Goal: Information Seeking & Learning: Find specific fact

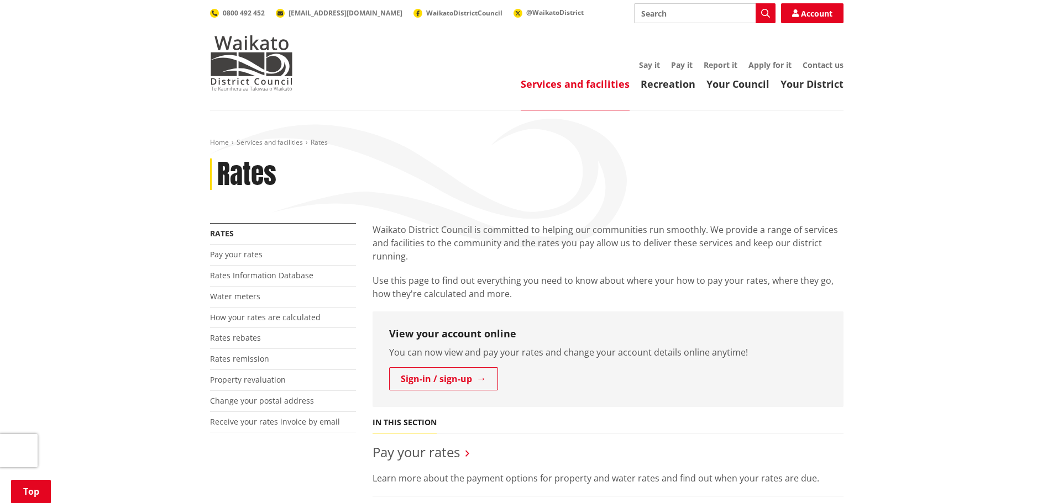
scroll to position [221, 0]
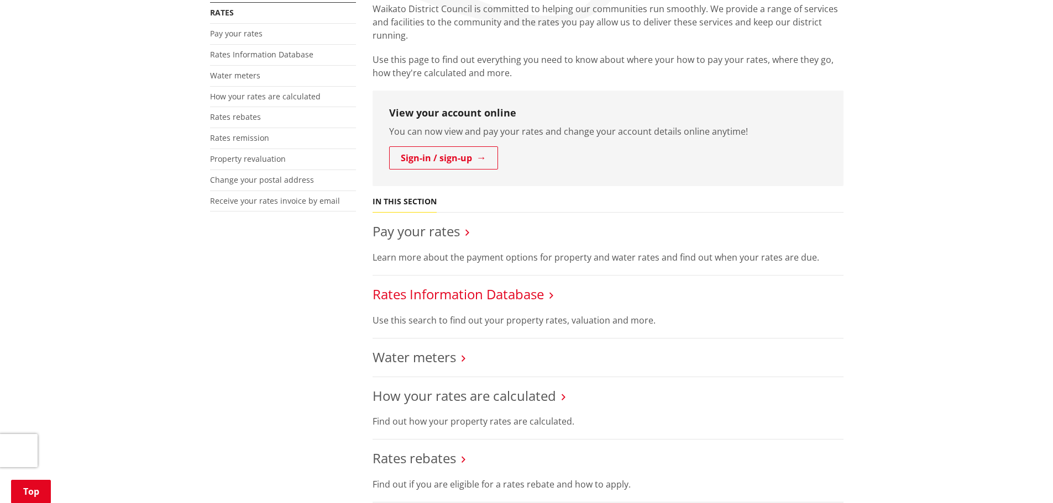
click at [462, 298] on link "Rates Information Database" at bounding box center [457, 294] width 171 height 18
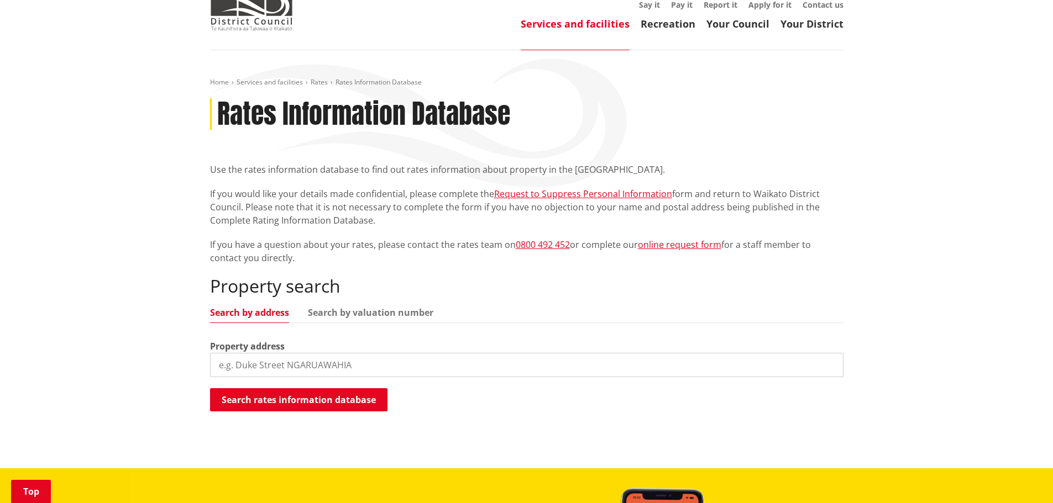
scroll to position [166, 0]
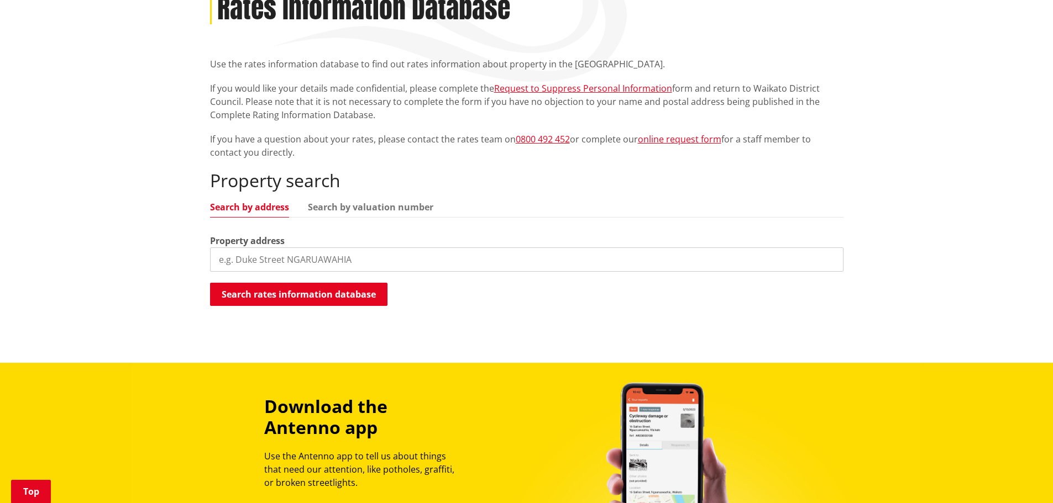
click at [283, 254] on input "search" at bounding box center [526, 260] width 633 height 24
type input "[STREET_ADDRESS]"
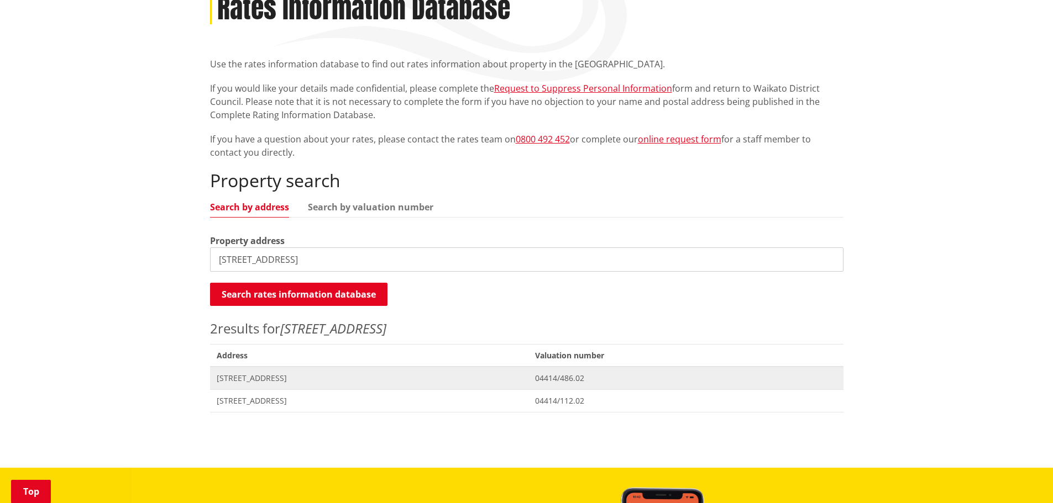
click at [260, 376] on span "[STREET_ADDRESS]" at bounding box center [370, 378] width 306 height 11
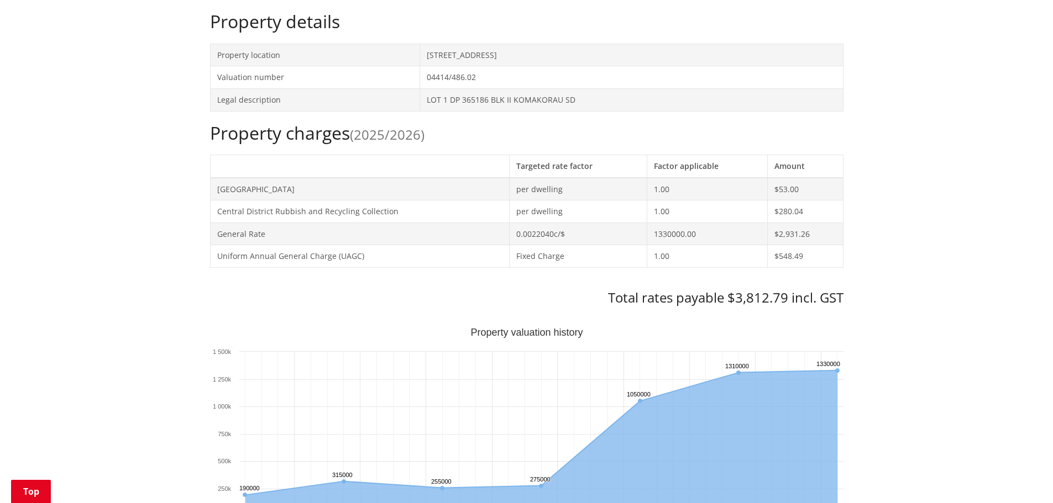
scroll to position [332, 0]
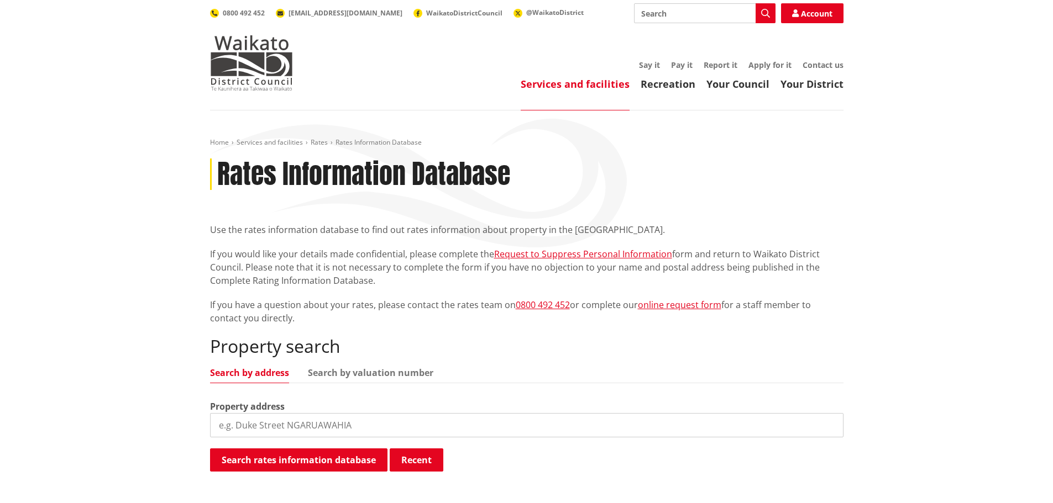
scroll to position [166, 0]
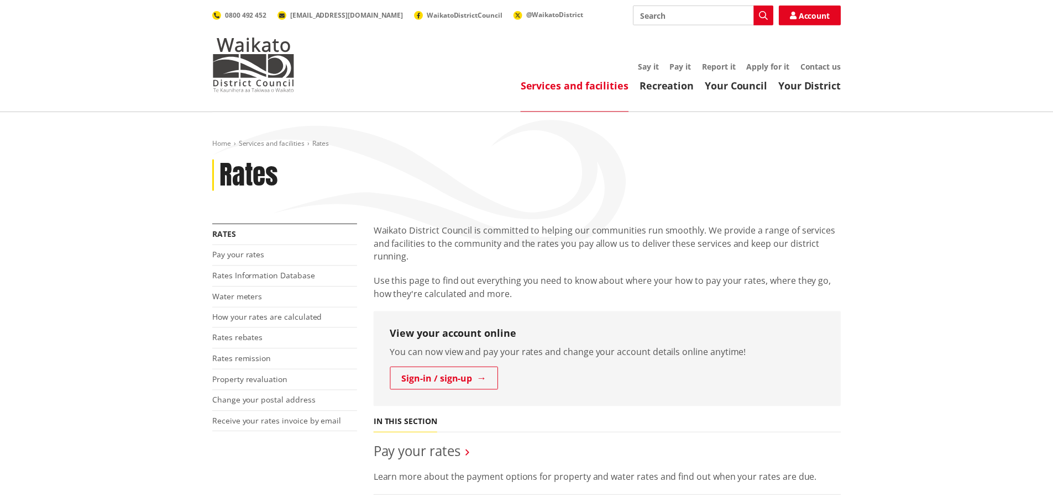
scroll to position [221, 0]
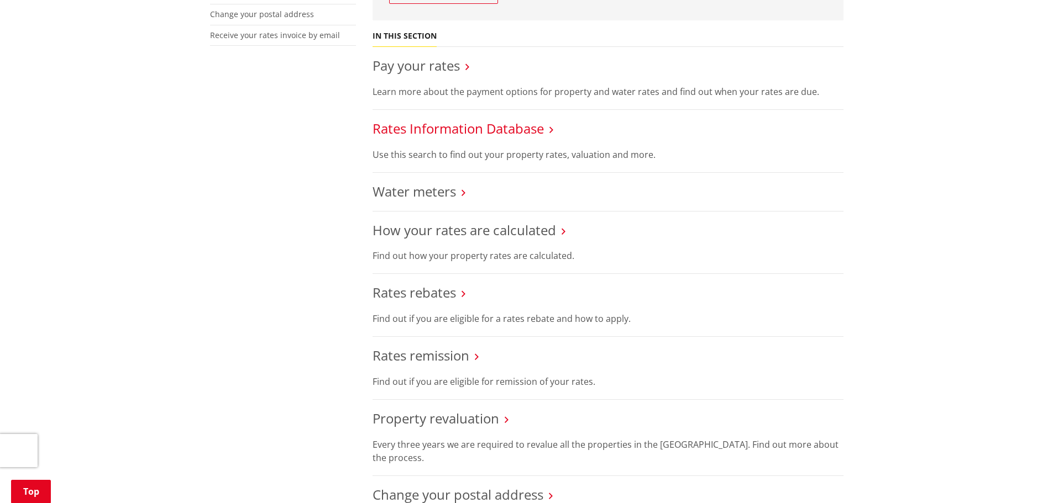
scroll to position [387, 0]
click at [442, 129] on link "Rates Information Database" at bounding box center [457, 128] width 171 height 18
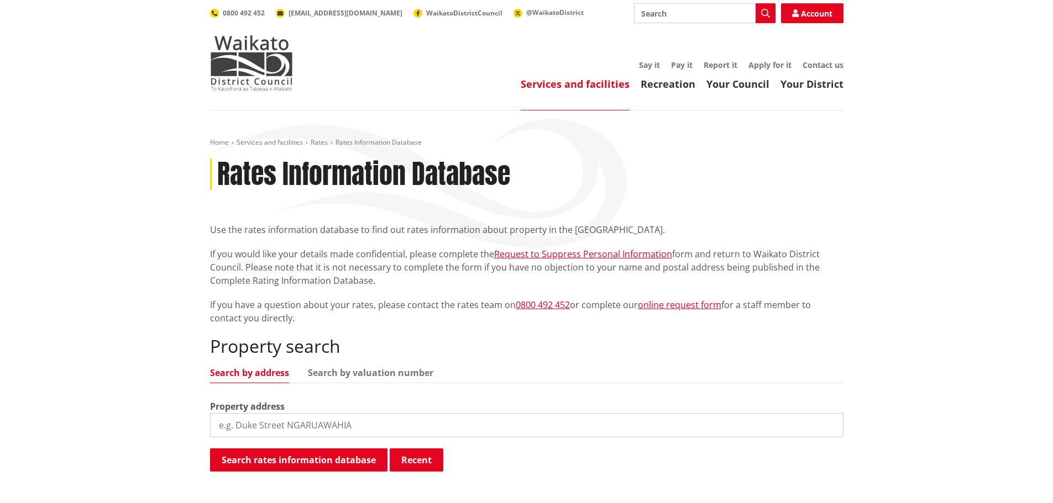
click at [896, 316] on div "Home Services and facilities Rates Rates Information Database Rates Information…" at bounding box center [526, 320] width 1053 height 418
